Goal: Task Accomplishment & Management: Use online tool/utility

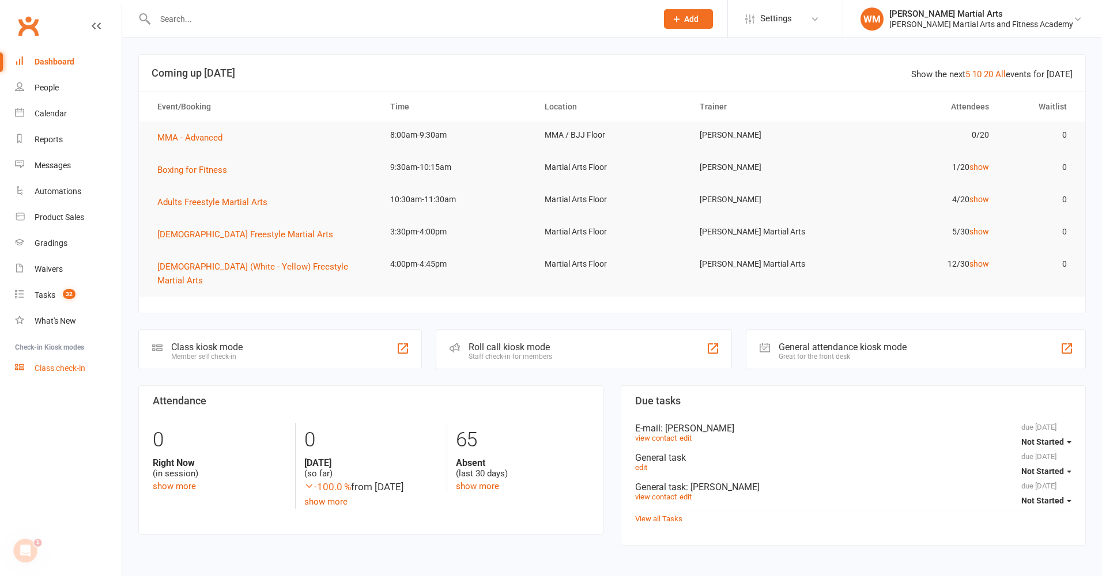
click at [47, 370] on div "Class check-in" at bounding box center [60, 368] width 51 height 9
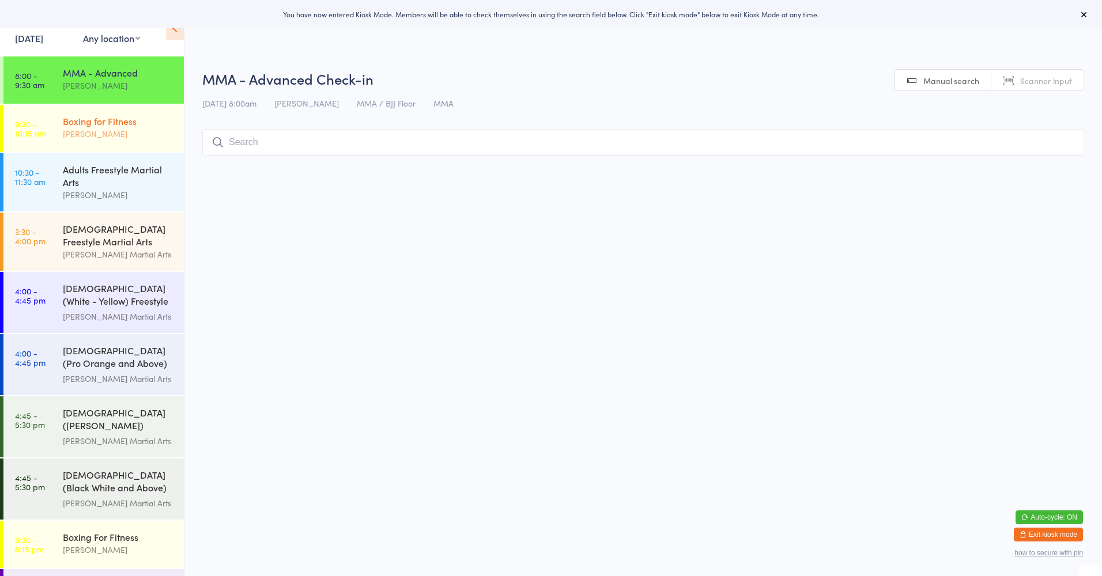
click at [98, 134] on div "[PERSON_NAME]" at bounding box center [118, 133] width 111 height 13
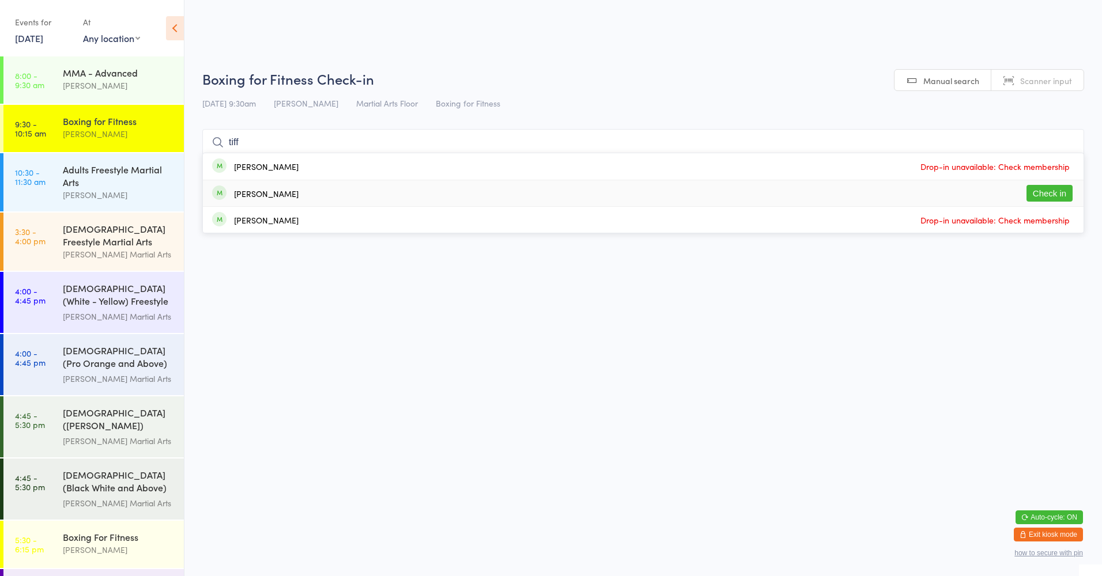
type input "tiff"
click at [1039, 187] on button "Check in" at bounding box center [1049, 193] width 46 height 17
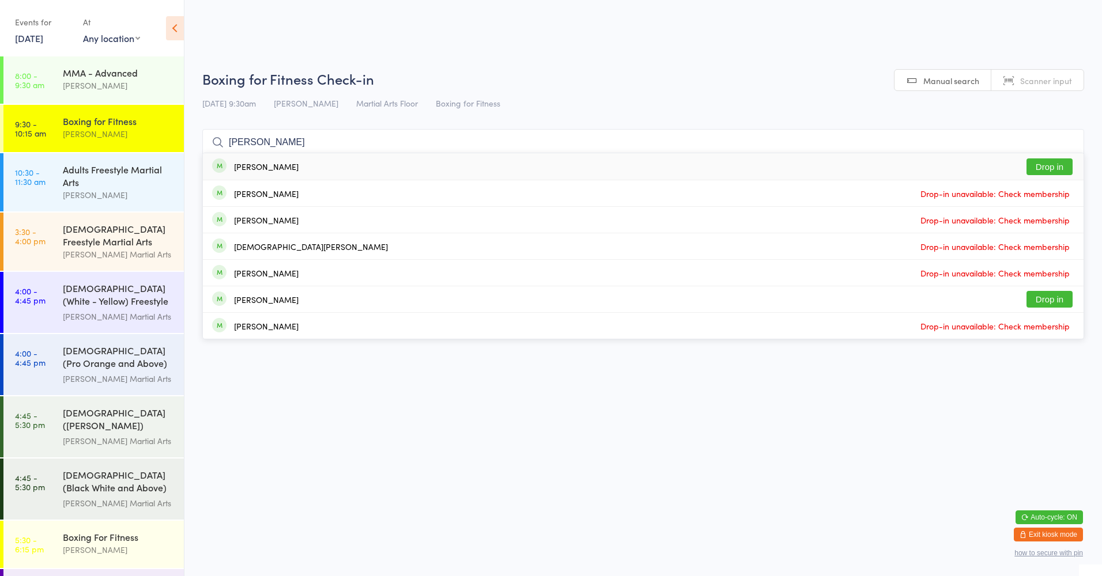
type input "[PERSON_NAME]"
click at [1042, 163] on button "Drop in" at bounding box center [1049, 166] width 46 height 17
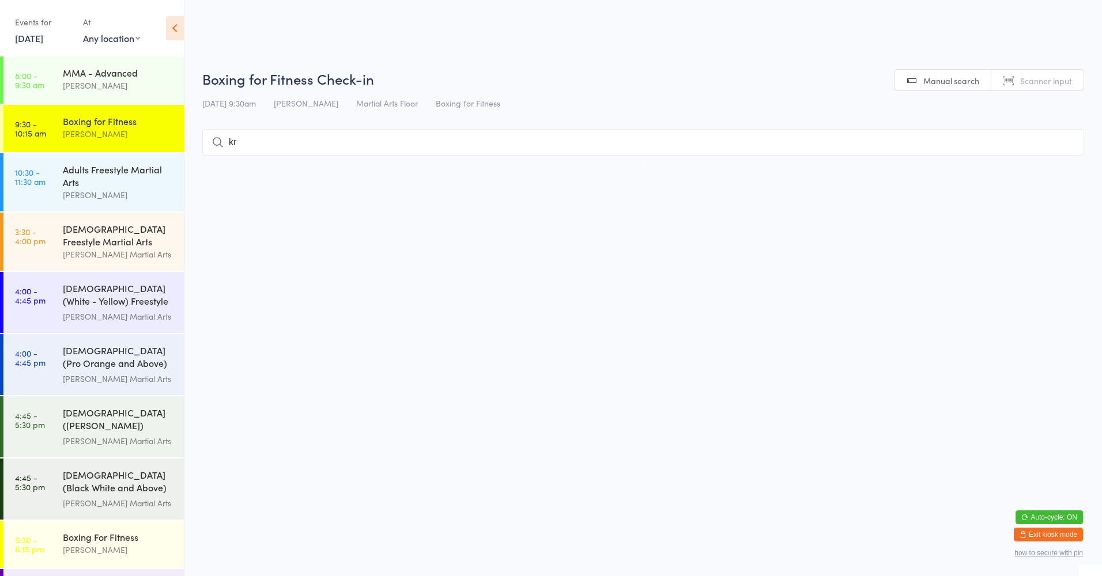
type input "k"
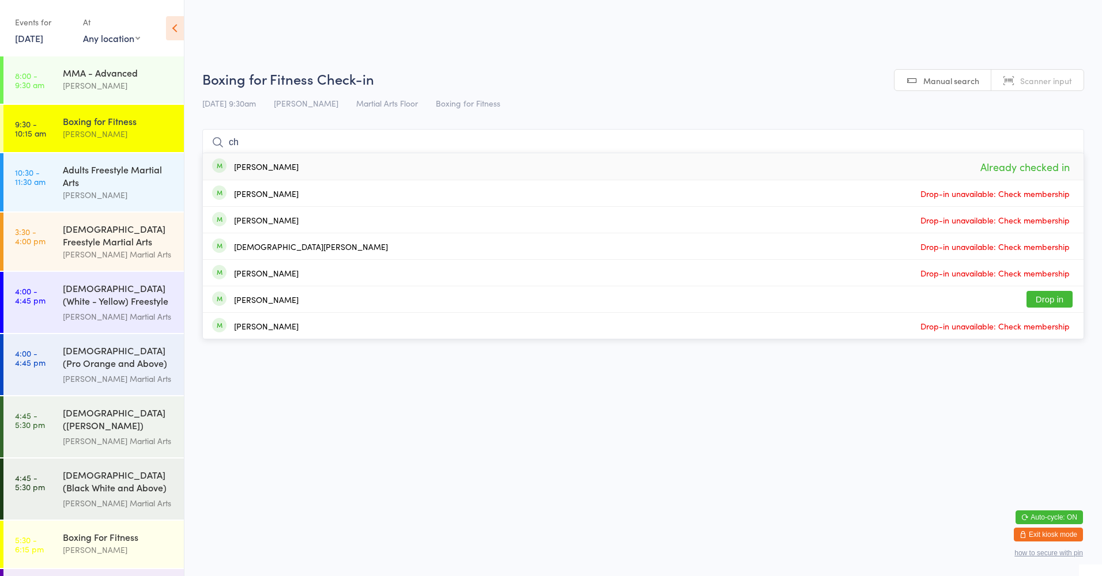
type input "c"
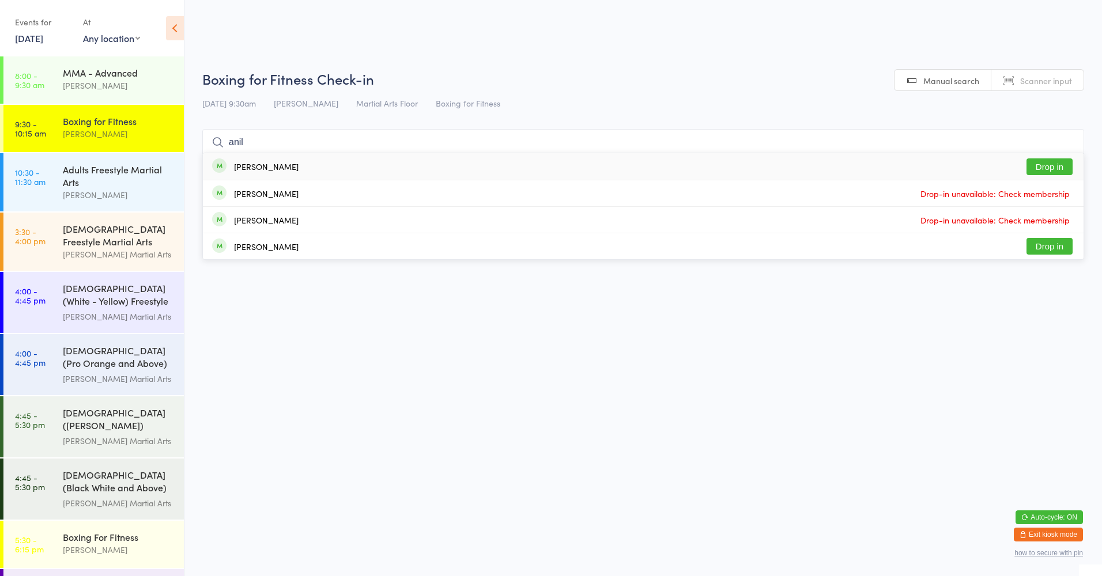
type input "anil"
click at [1052, 167] on button "Drop in" at bounding box center [1049, 166] width 46 height 17
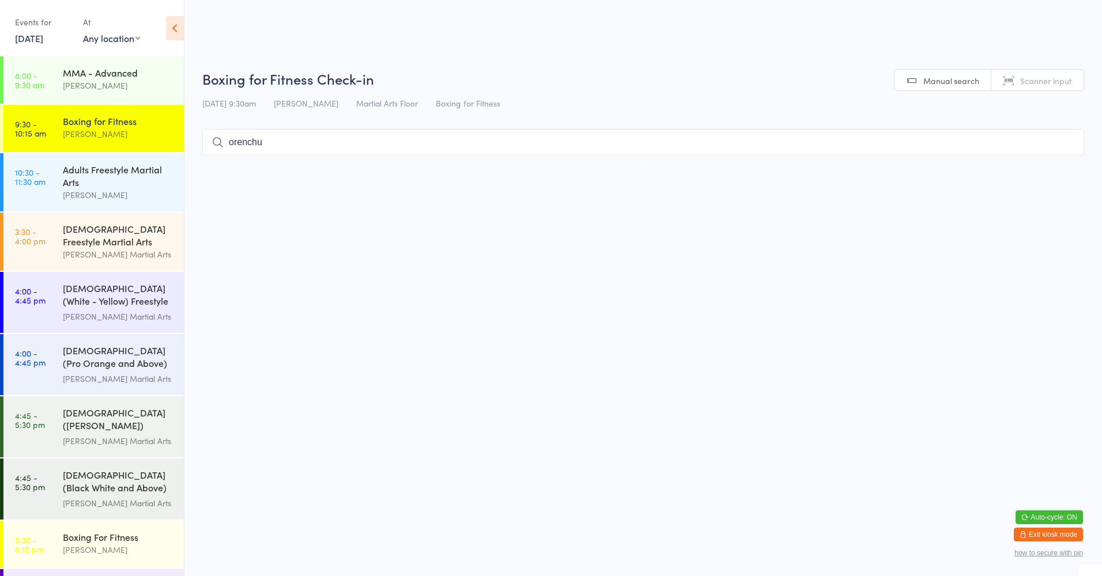
type input "orenchuk"
